Goal: Find specific page/section: Find specific page/section

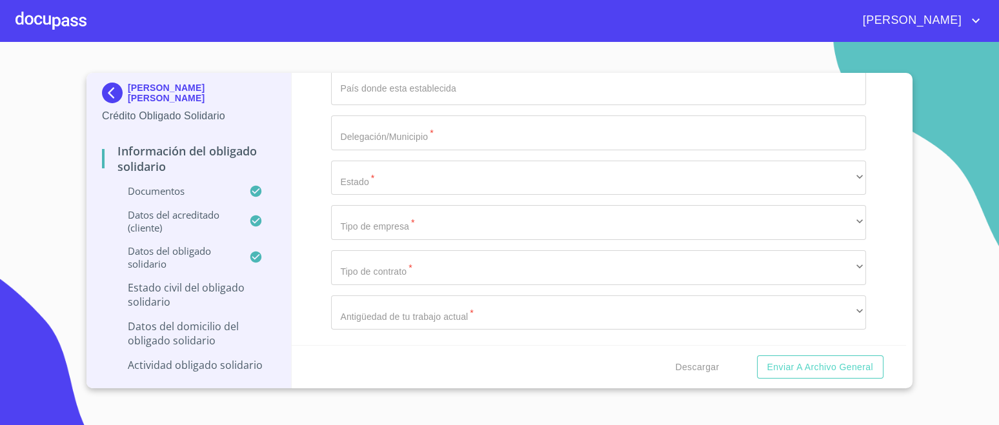
scroll to position [6086, 0]
click at [900, 345] on div "Descargar Enviar a Archivo General" at bounding box center [599, 367] width 615 height 44
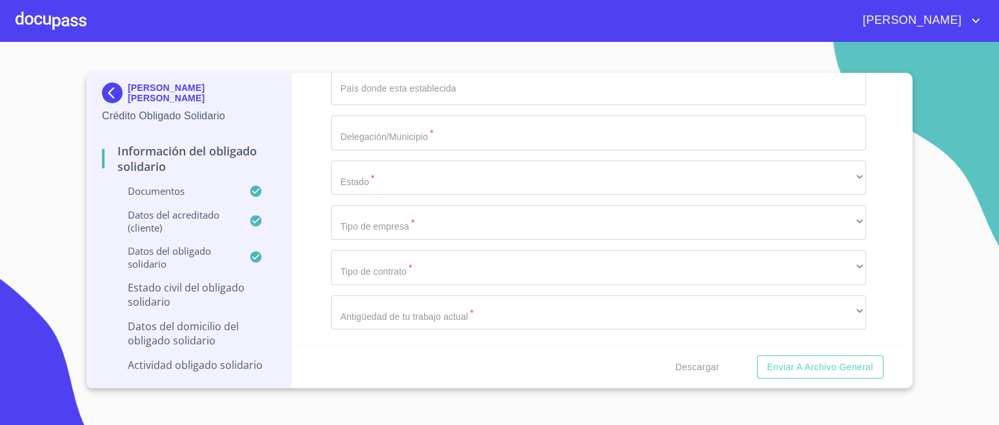
click at [114, 96] on img at bounding box center [115, 93] width 26 height 21
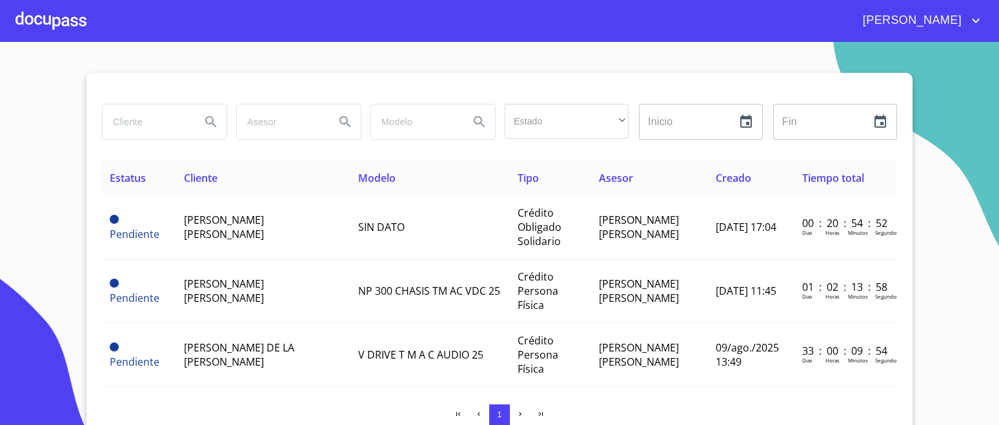
click at [192, 294] on span "[PERSON_NAME] [PERSON_NAME]" at bounding box center [224, 291] width 80 height 28
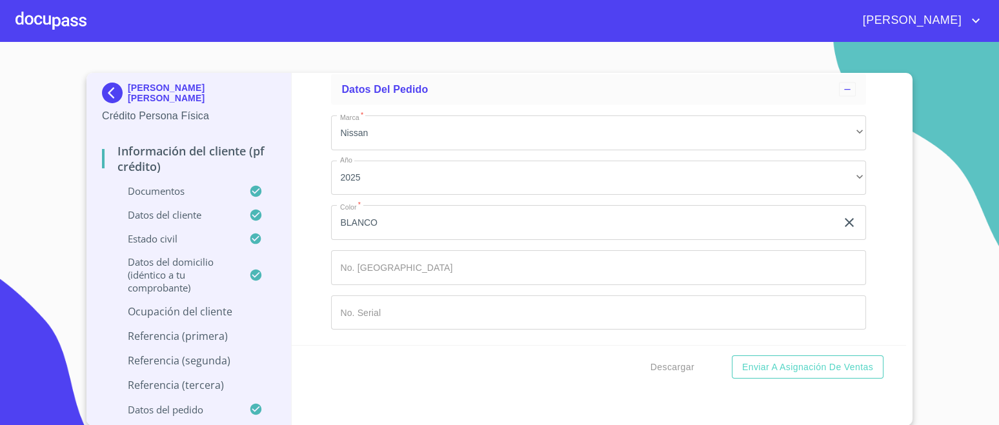
scroll to position [7598, 0]
